Goal: Information Seeking & Learning: Learn about a topic

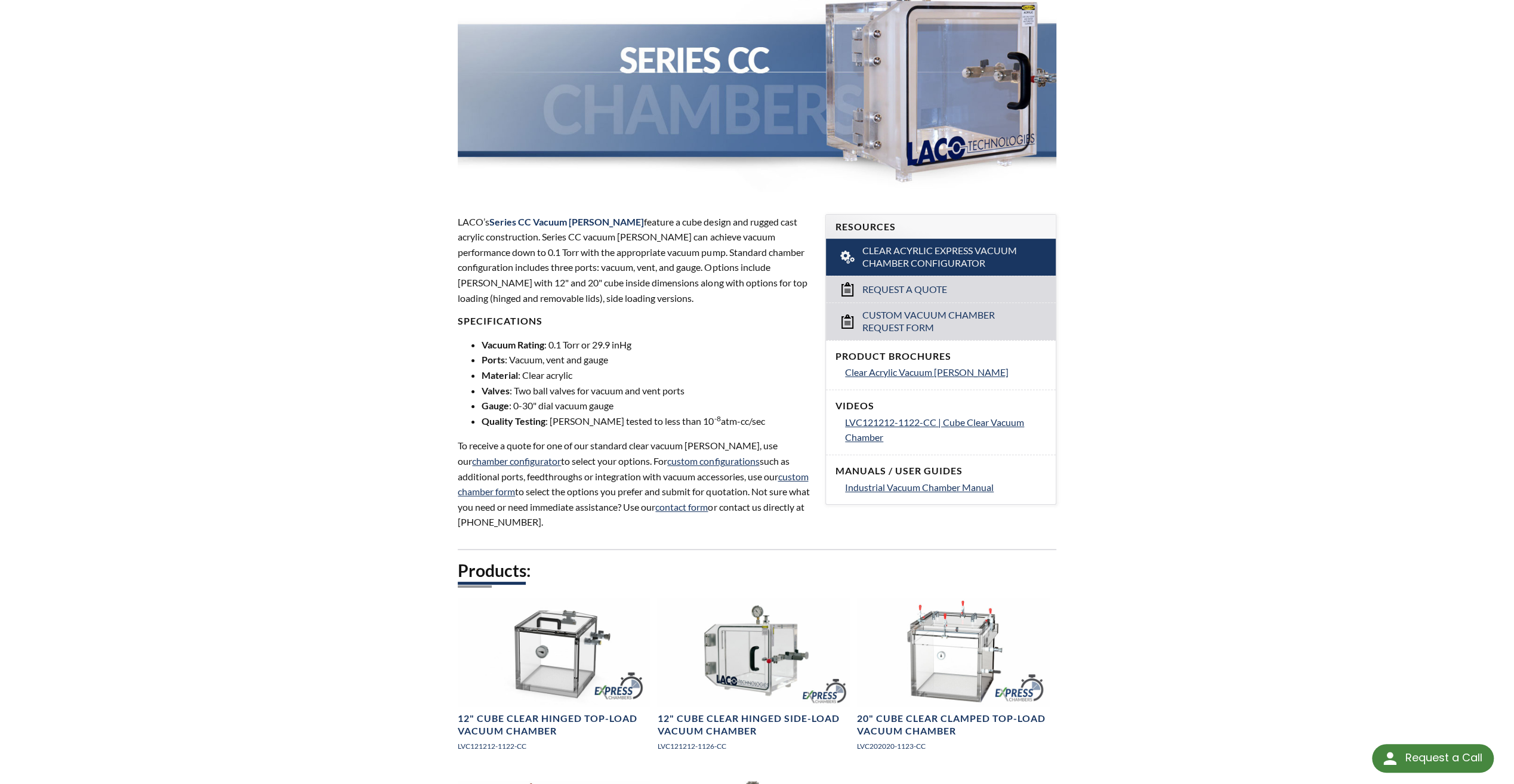
select select "Language Translate Widget"
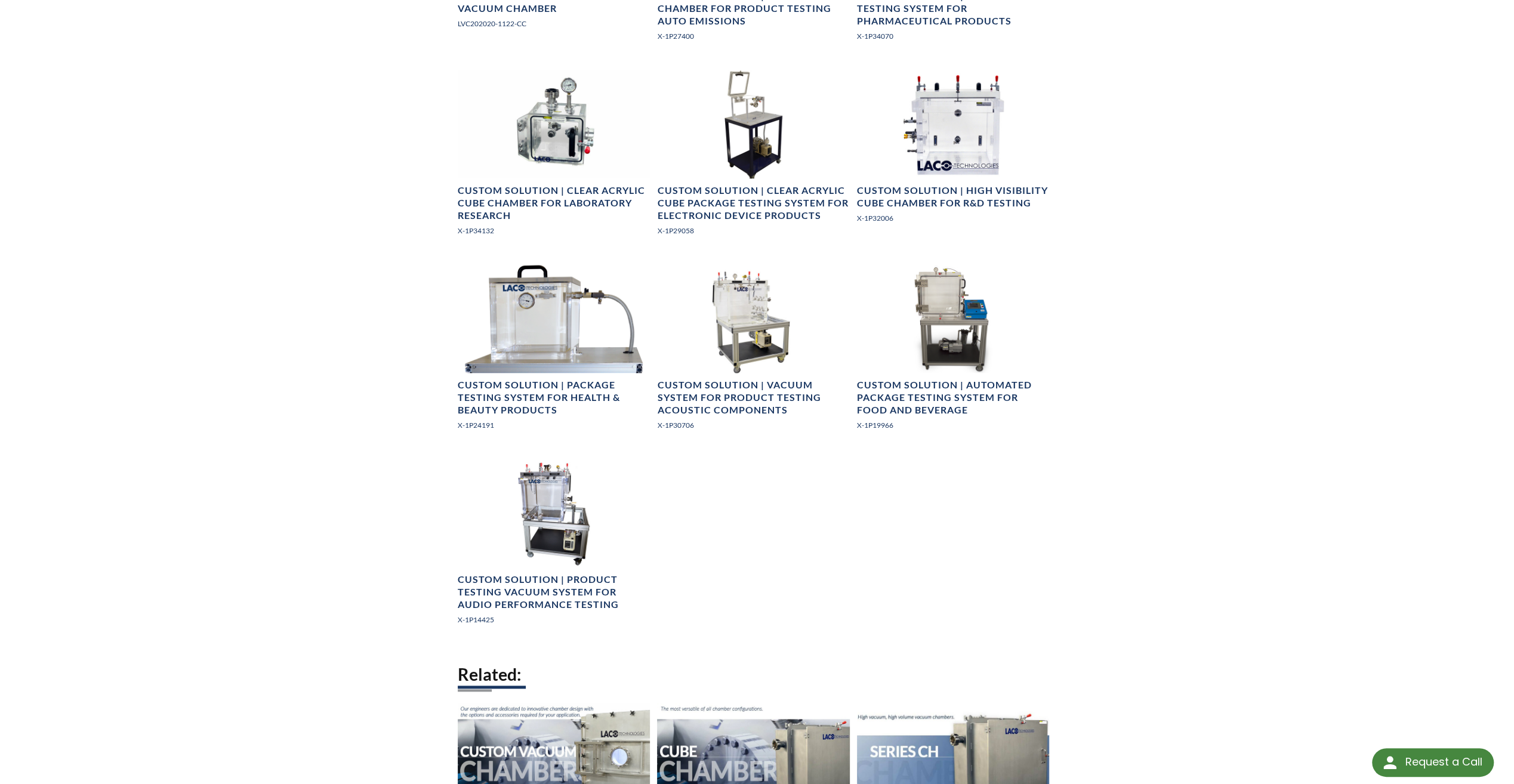
scroll to position [1372, 0]
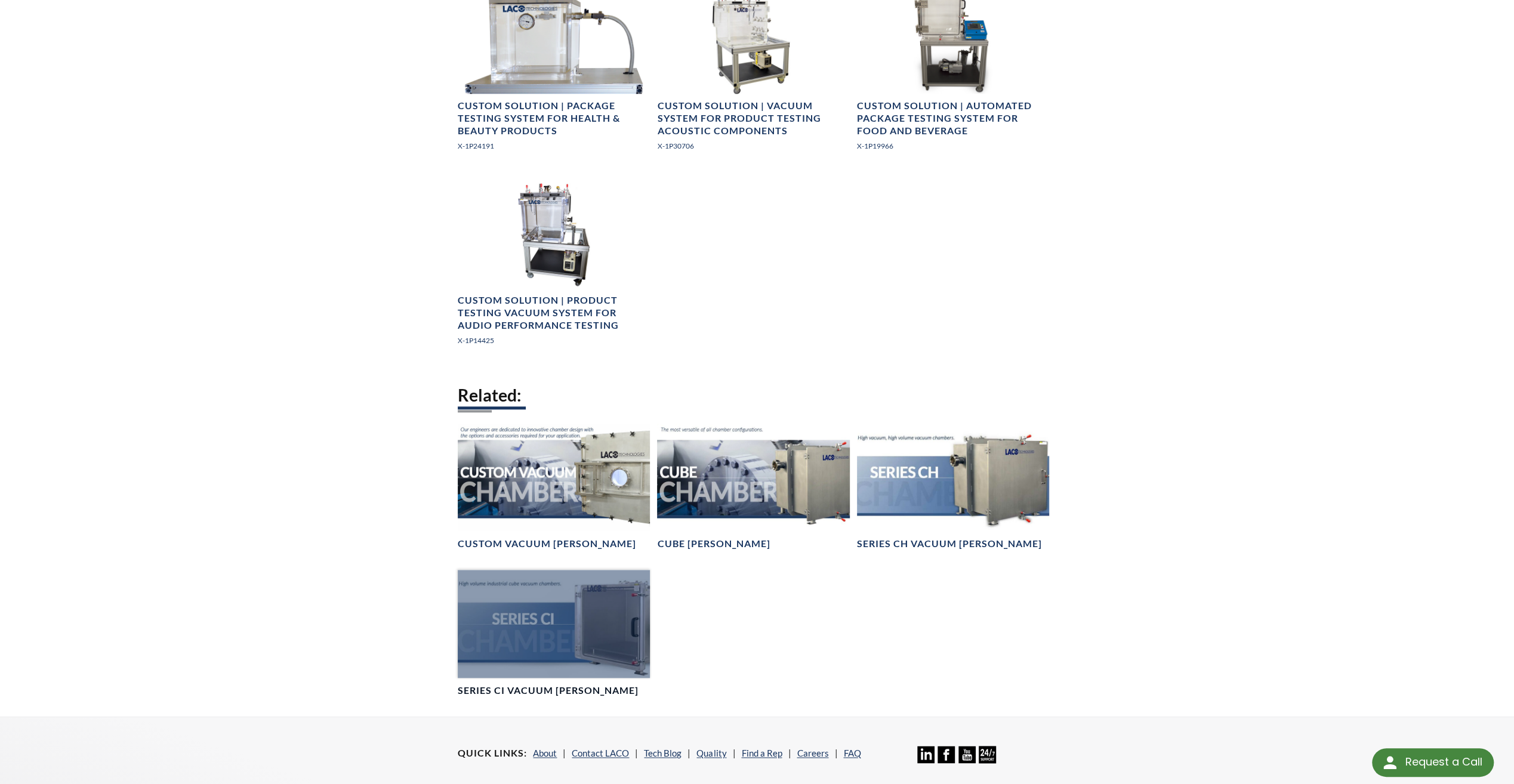
click at [565, 644] on div at bounding box center [554, 623] width 192 height 108
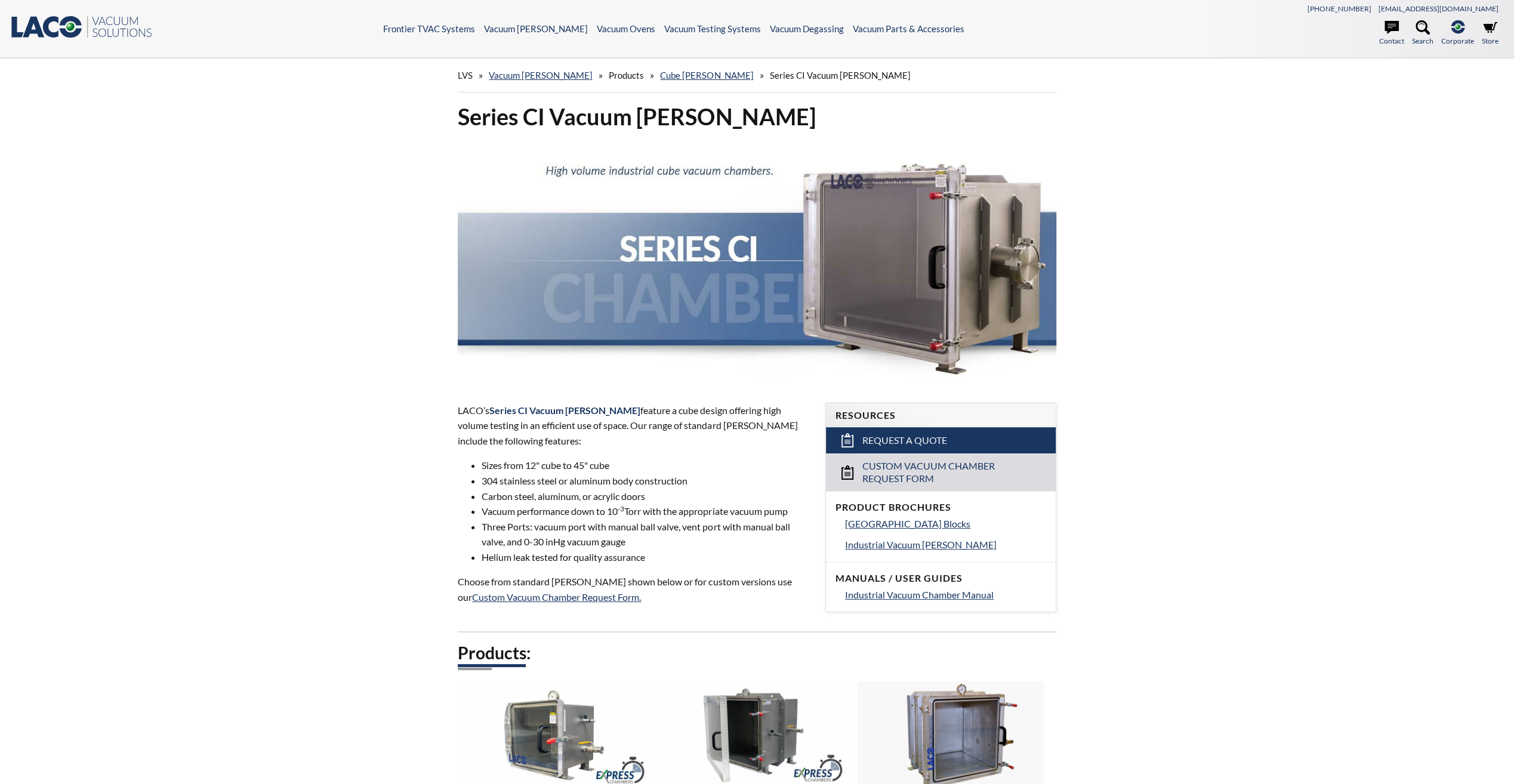
select select "Language Translate Widget"
drag, startPoint x: 531, startPoint y: 533, endPoint x: 278, endPoint y: 394, distance: 288.7
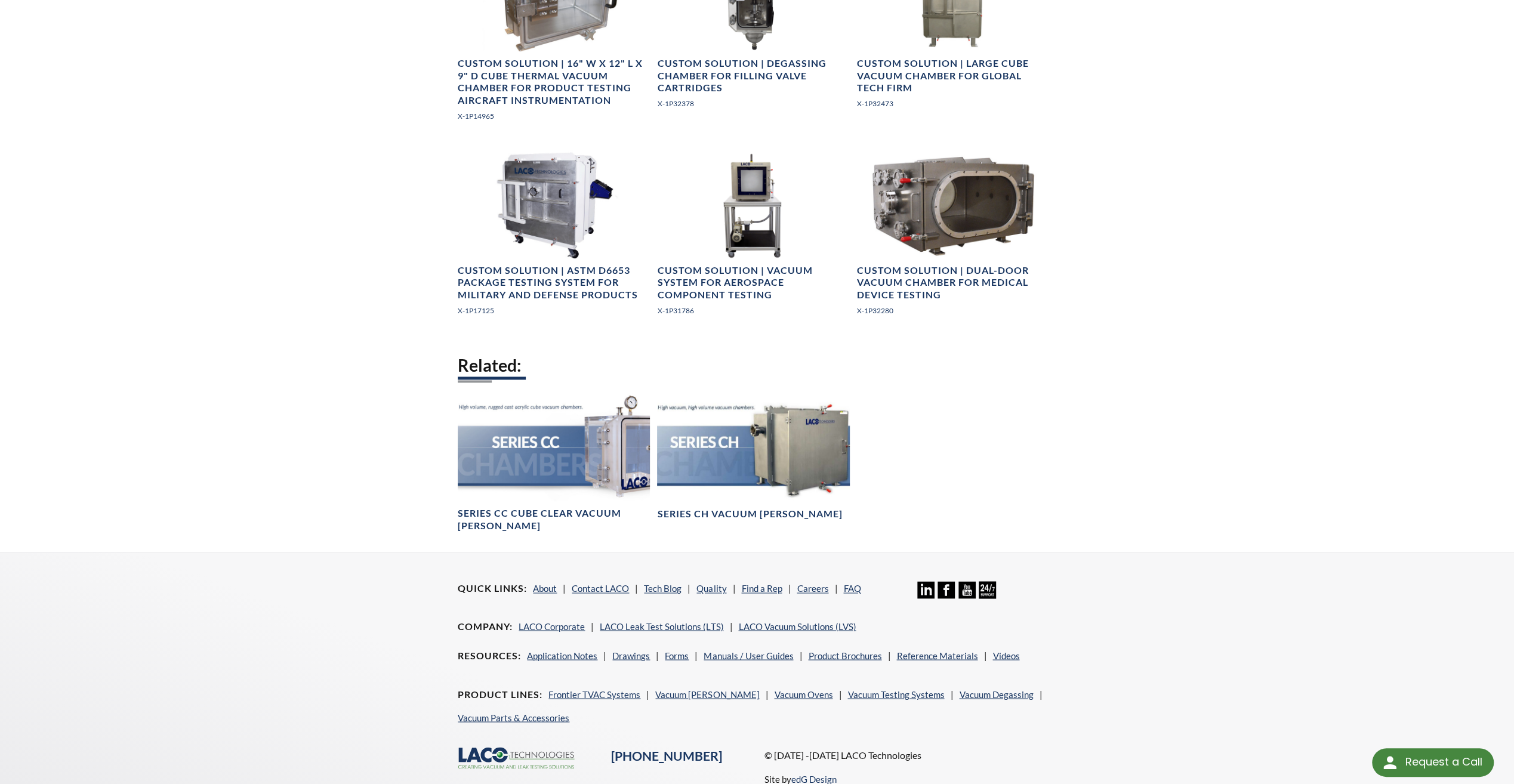
scroll to position [1723, 0]
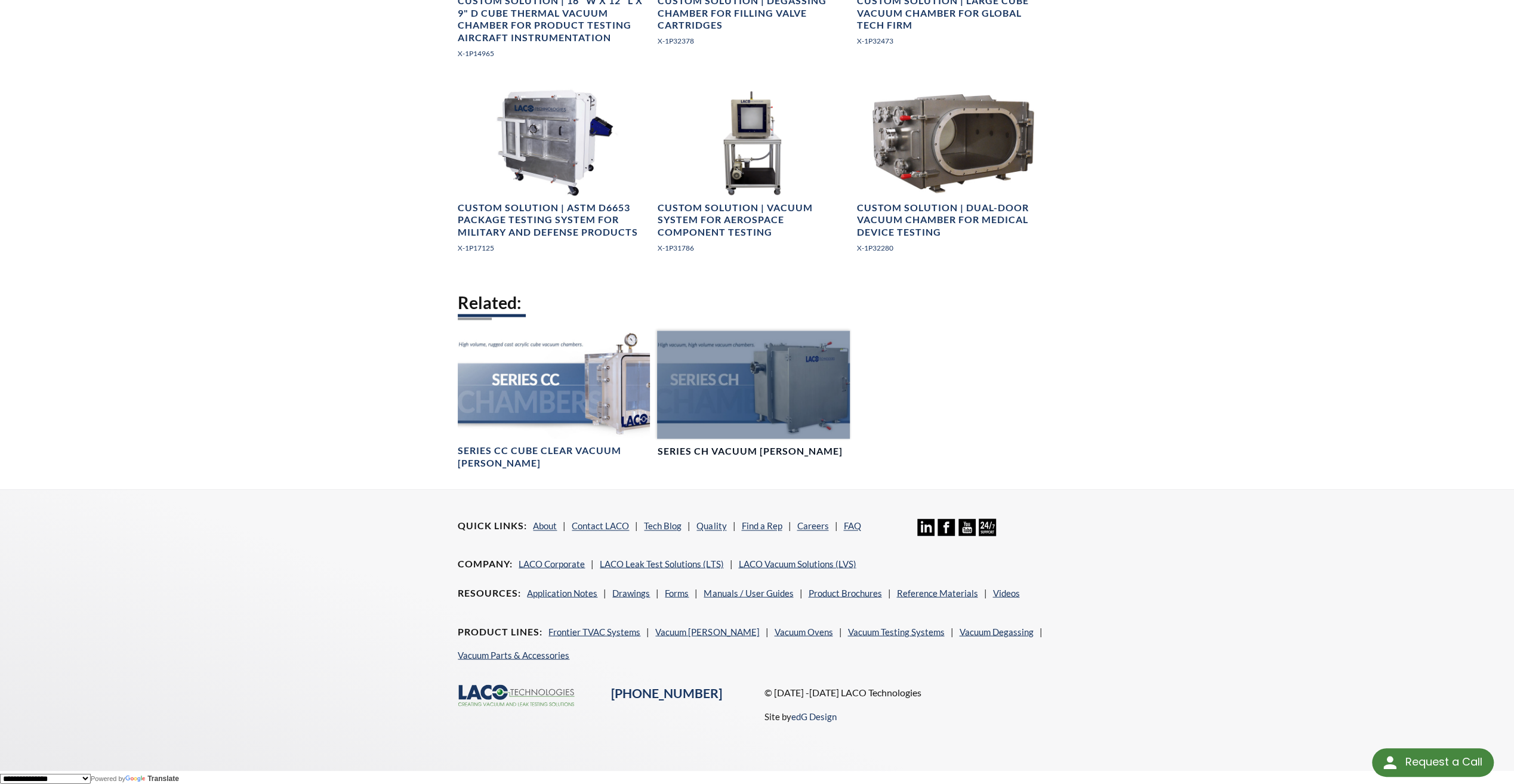
click at [723, 362] on div at bounding box center [753, 385] width 192 height 108
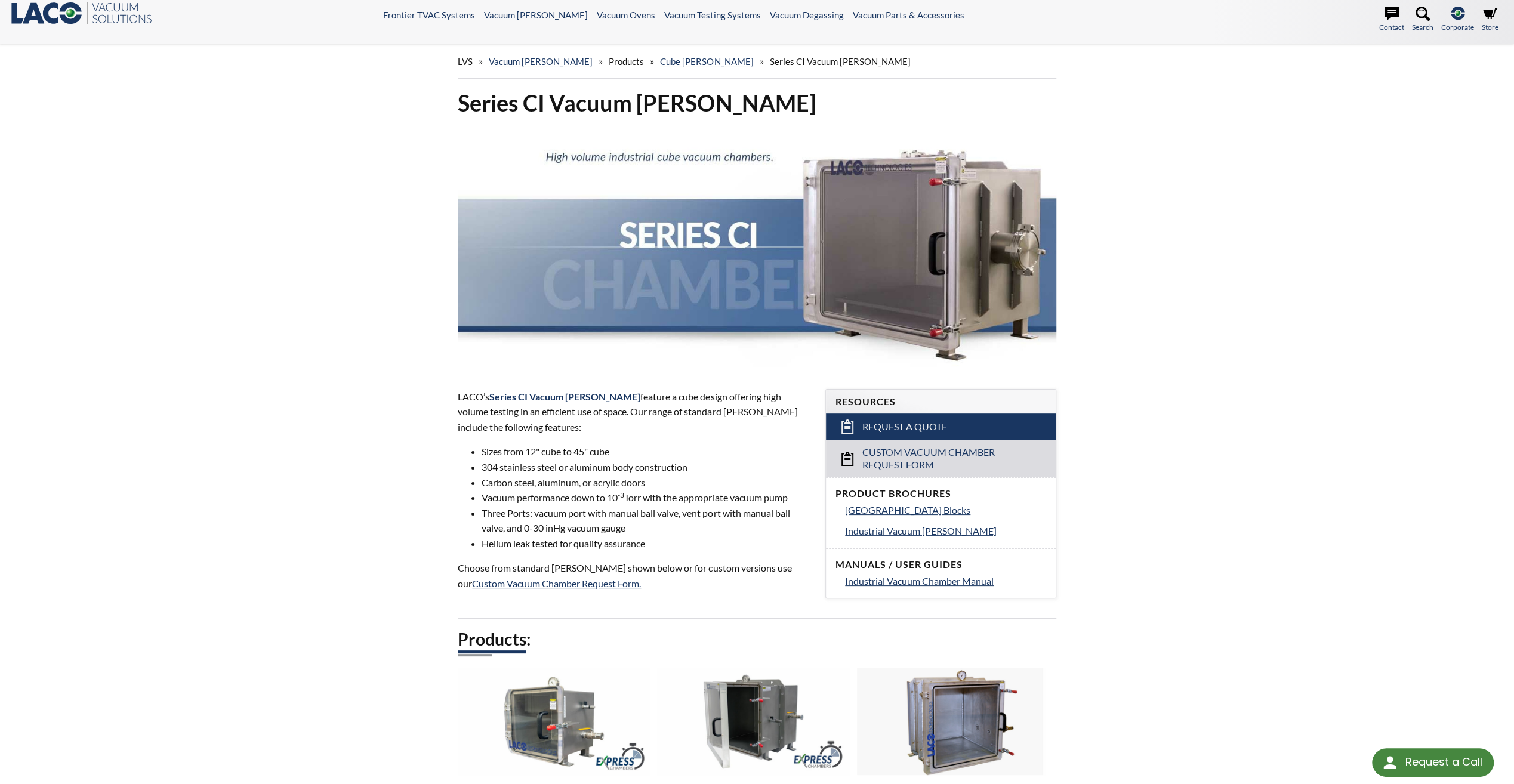
scroll to position [0, 0]
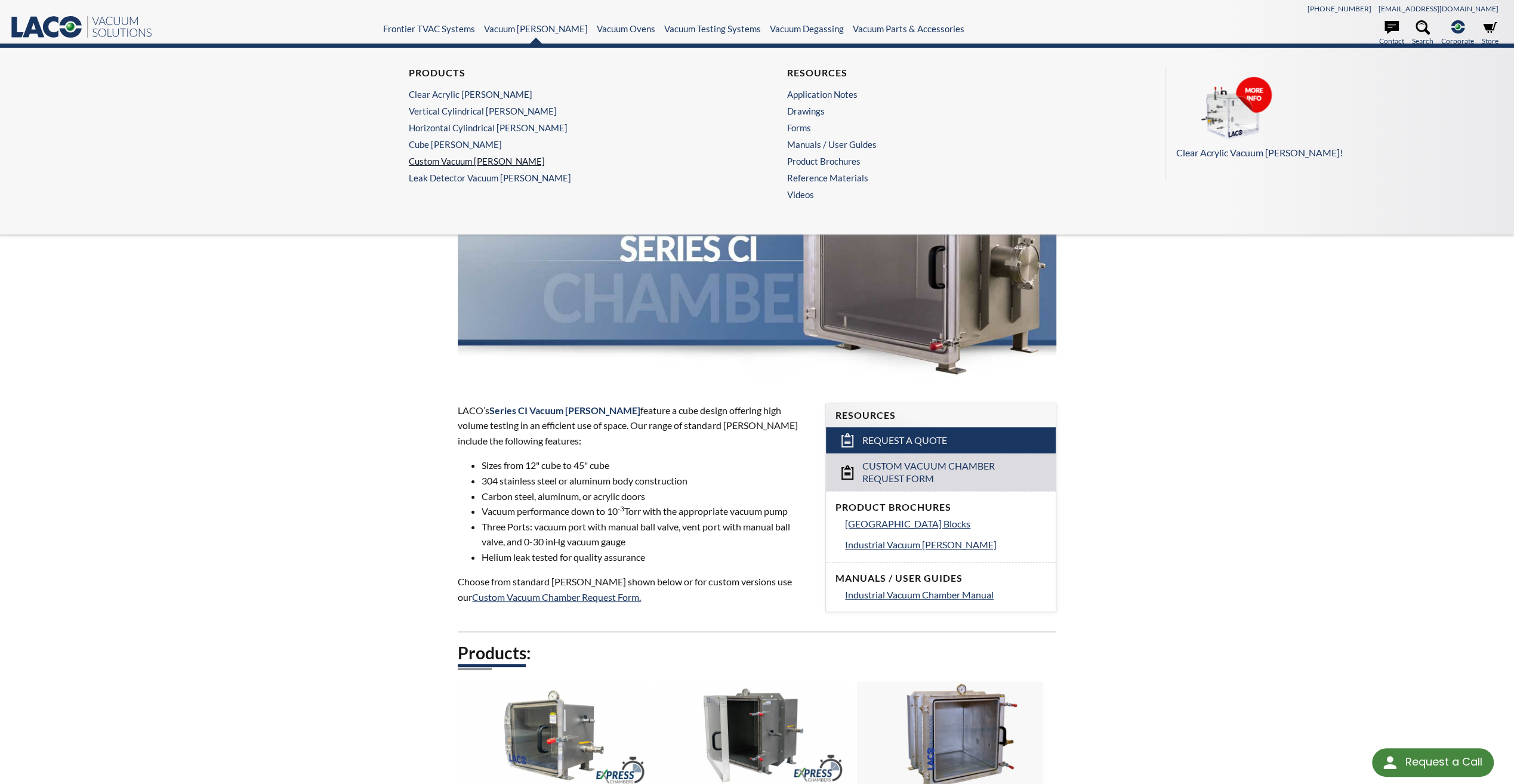
click at [484, 156] on link "Custom Vacuum [PERSON_NAME]" at bounding box center [565, 161] width 312 height 11
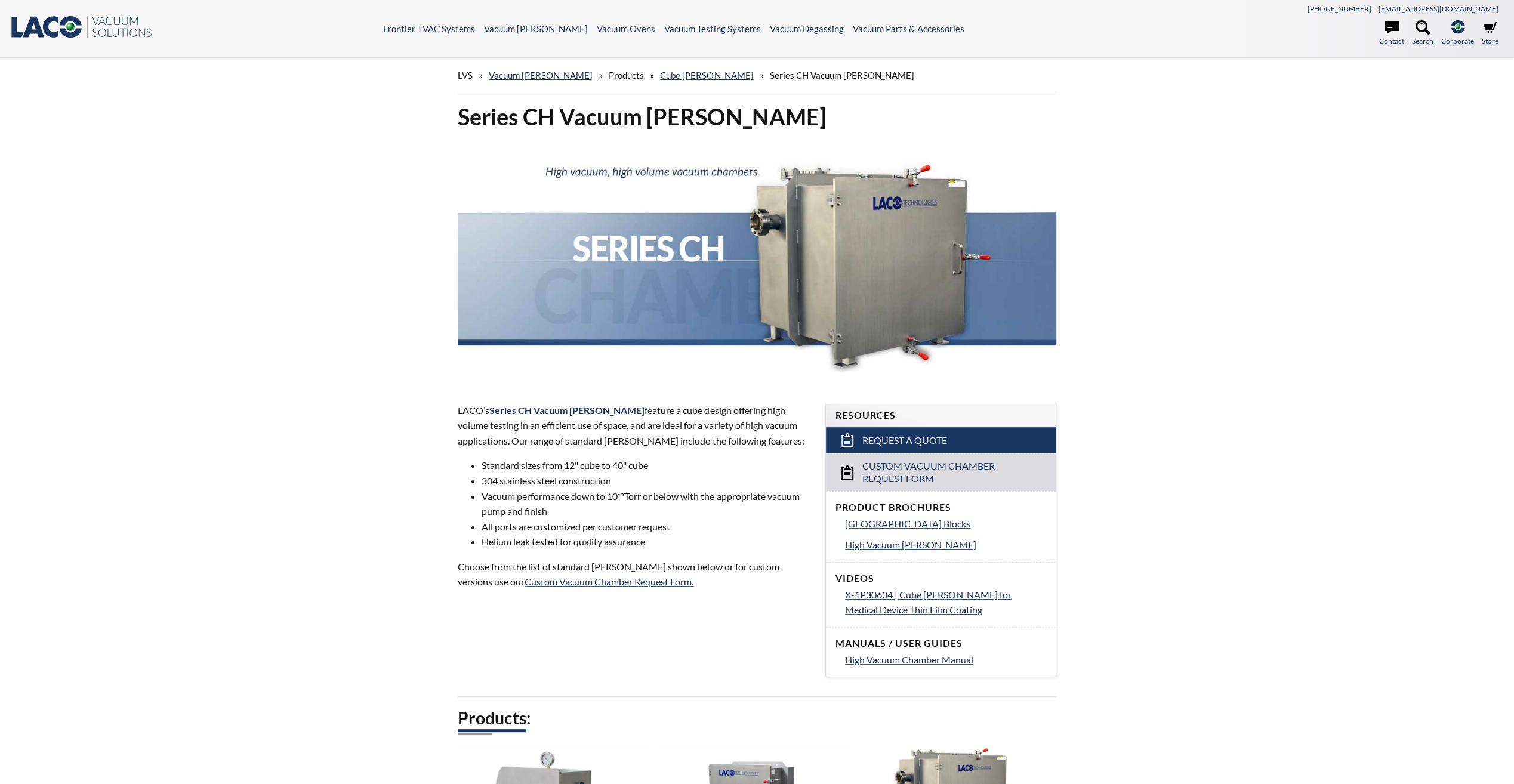
select select "Language Translate Widget"
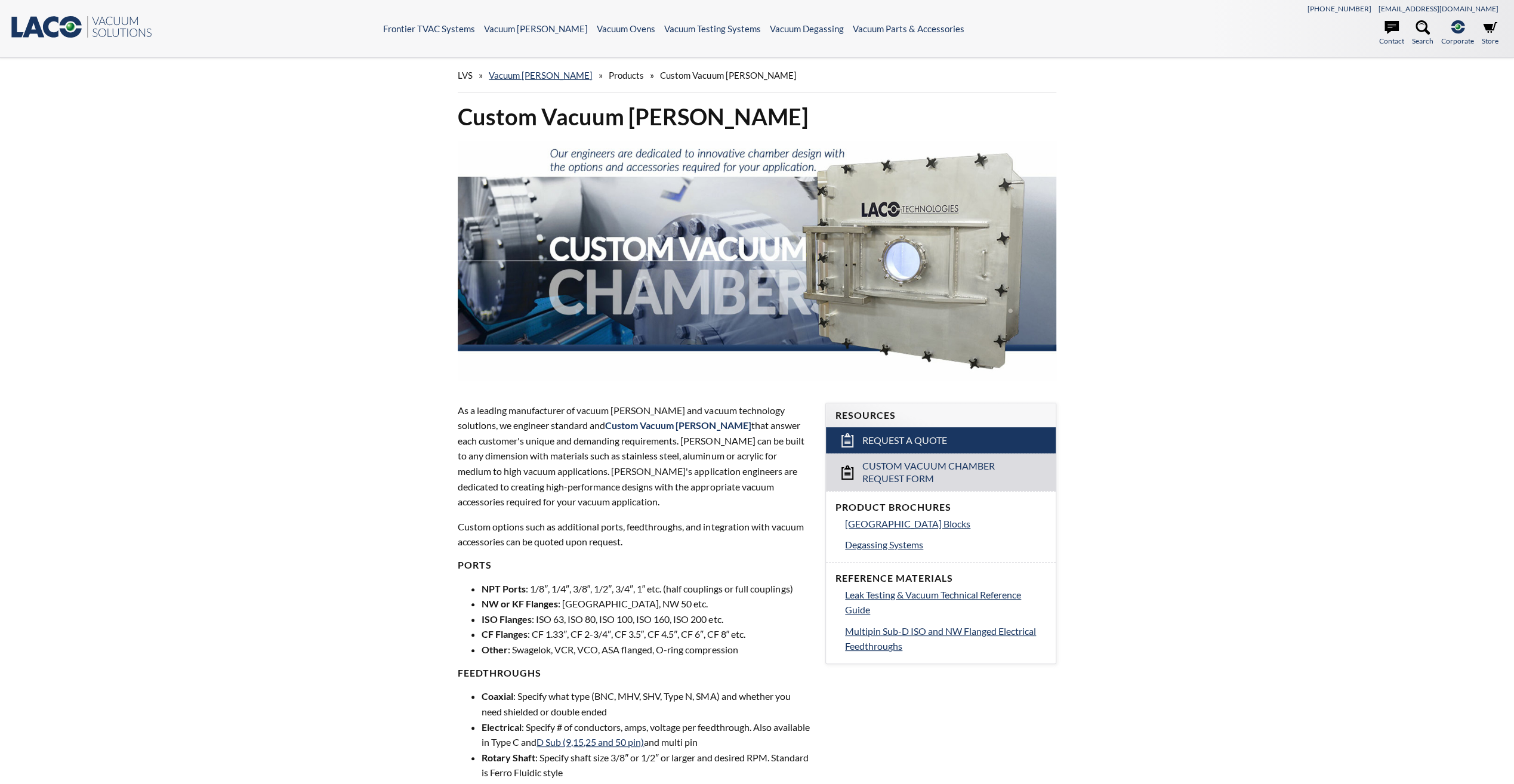
select select "Language Translate Widget"
